Goal: Task Accomplishment & Management: Manage account settings

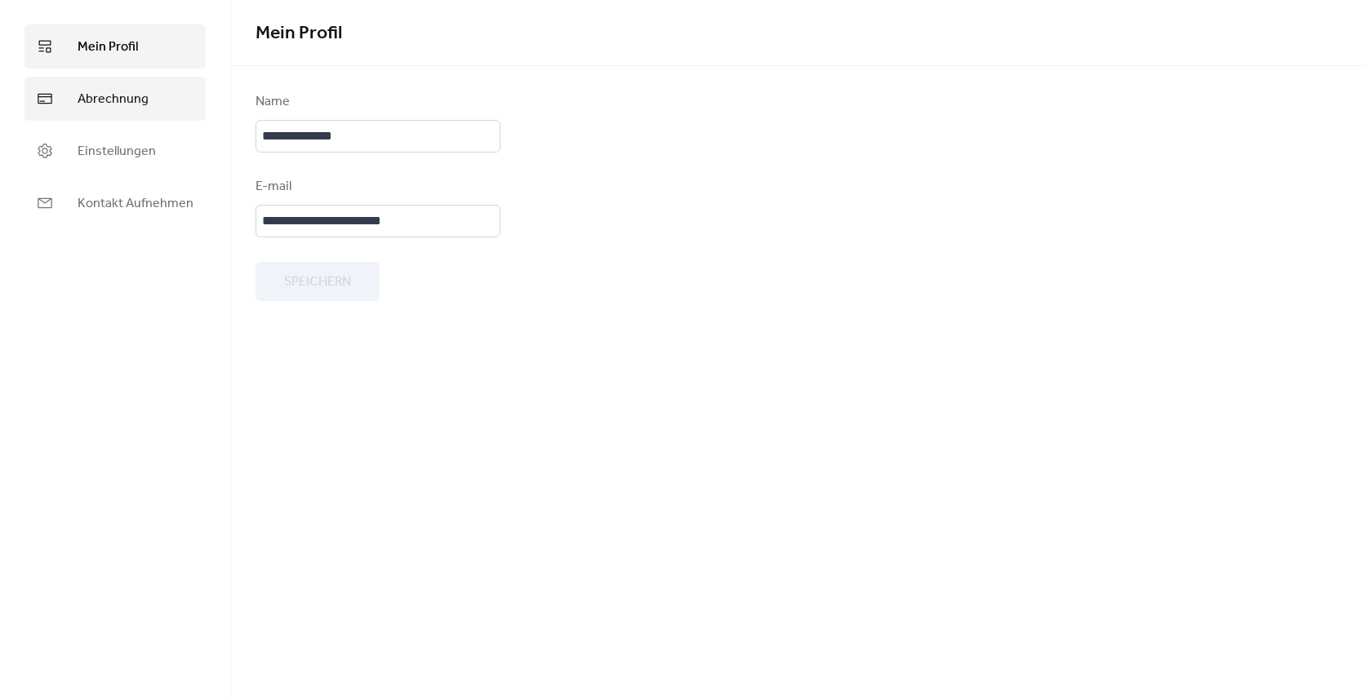
click at [118, 94] on span "Abrechnung" at bounding box center [113, 100] width 71 height 20
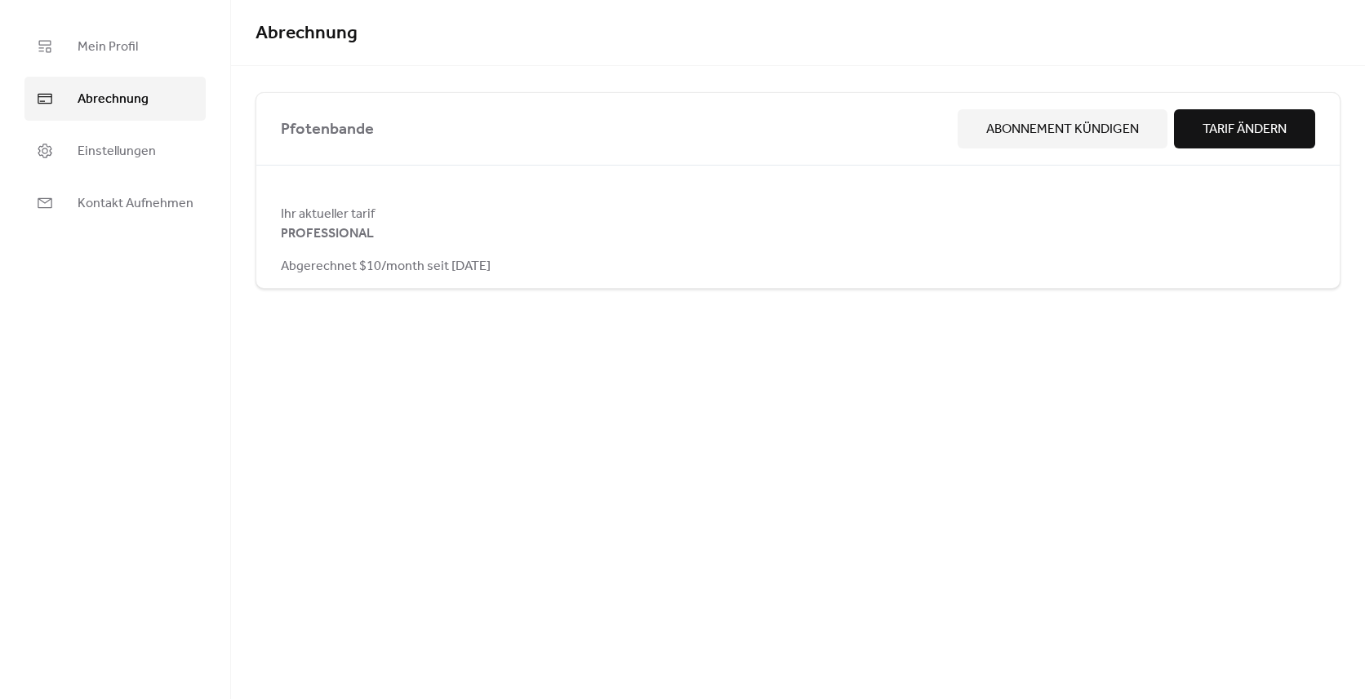
click at [1092, 122] on span "Abonnement Kündigen" at bounding box center [1062, 130] width 153 height 20
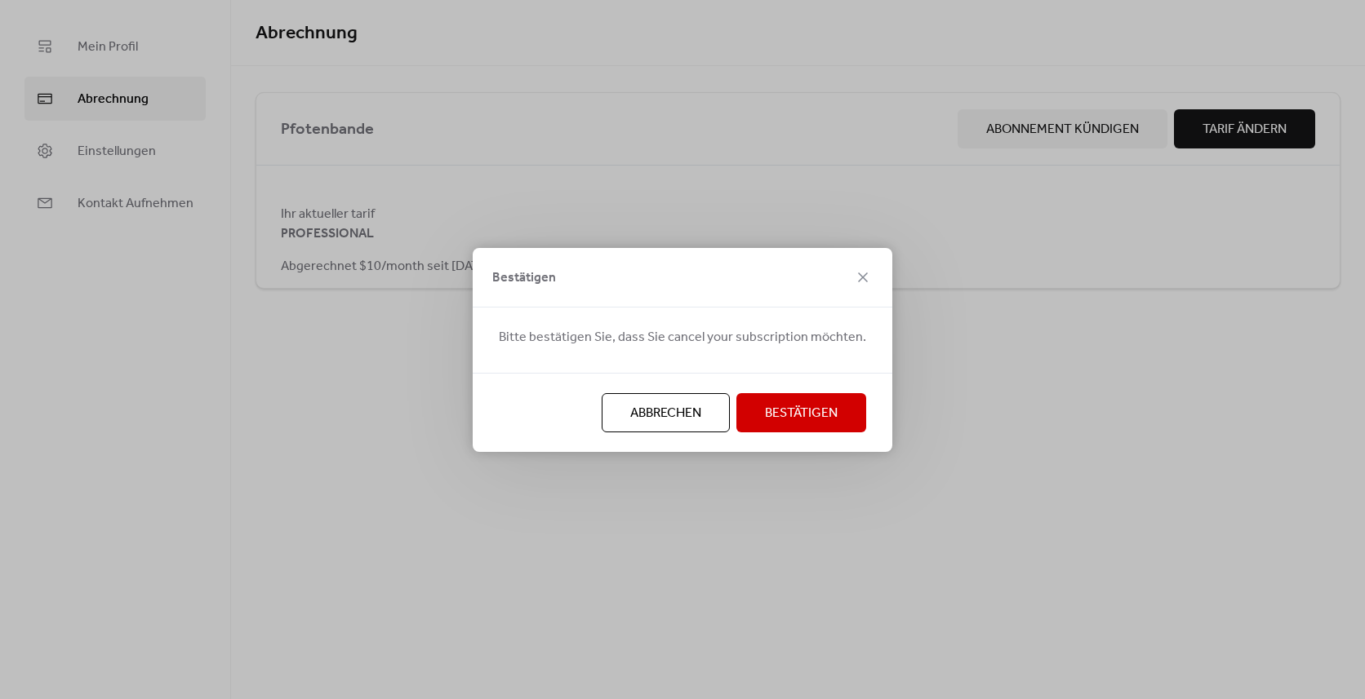
click at [767, 421] on span "Bestätigen" at bounding box center [801, 414] width 73 height 20
